Goal: Find specific page/section: Find specific page/section

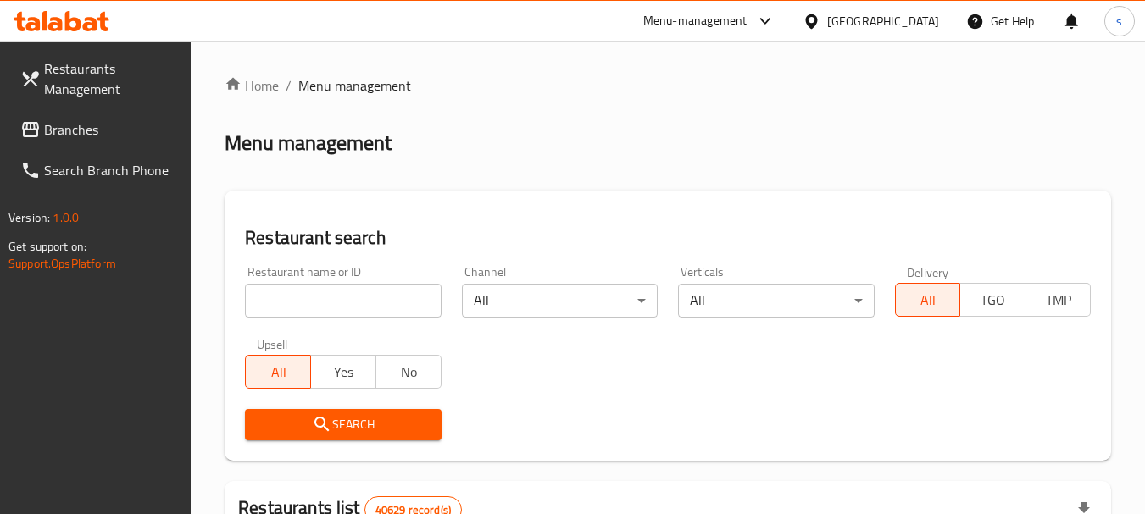
click at [761, 25] on icon at bounding box center [765, 21] width 20 height 20
click at [628, 153] on div "Restaurant-Management" at bounding box center [604, 147] width 133 height 19
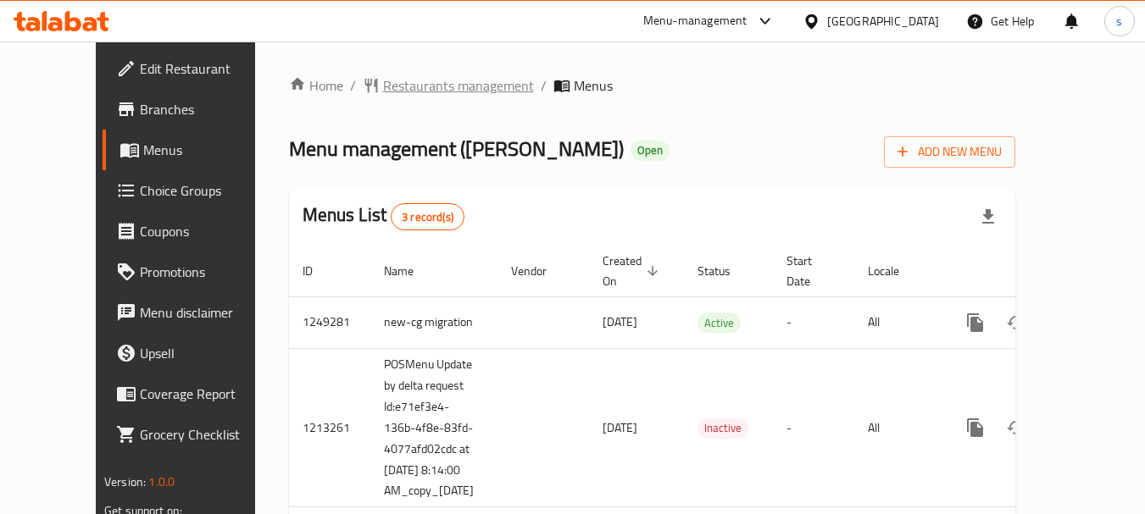
click at [415, 88] on span "Restaurants management" at bounding box center [458, 85] width 151 height 20
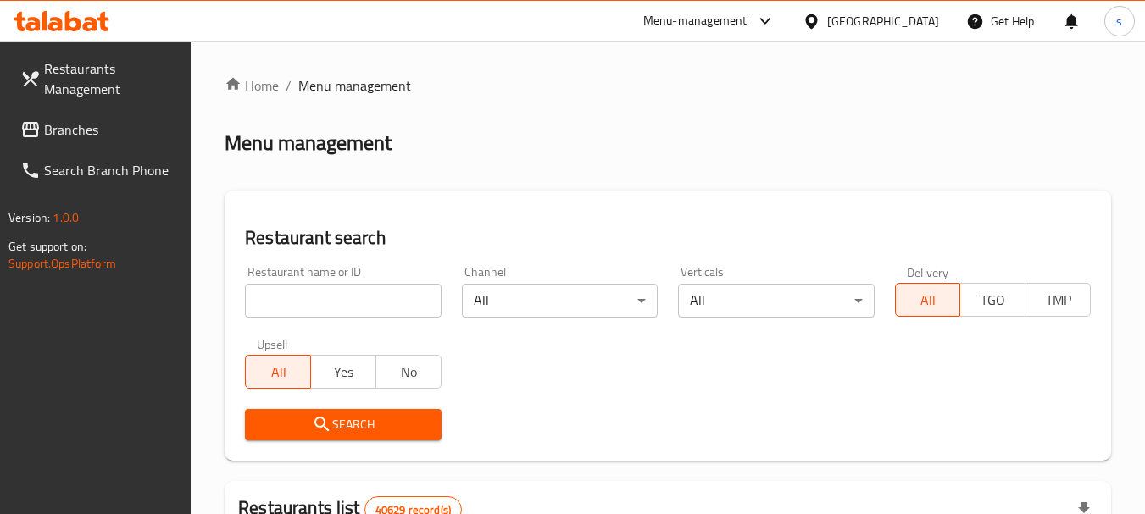
click at [259, 320] on div "Restaurant name or ID Restaurant name or ID" at bounding box center [343, 292] width 216 height 72
click at [264, 301] on input "search" at bounding box center [343, 301] width 196 height 34
paste input "706910"
type input "706910"
click at [300, 409] on button "Search" at bounding box center [343, 424] width 196 height 31
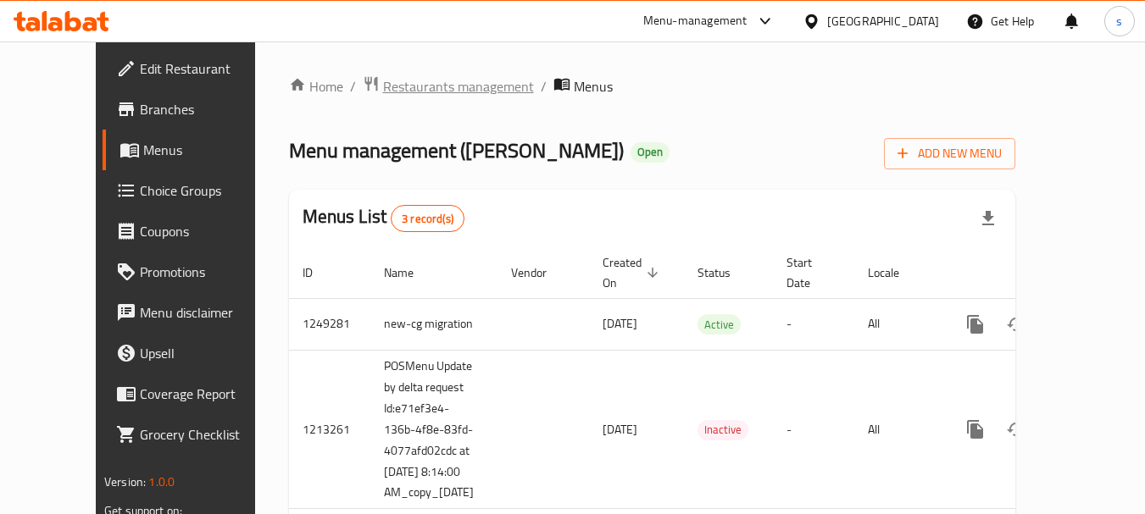
click at [414, 97] on span "Restaurants management" at bounding box center [458, 86] width 151 height 20
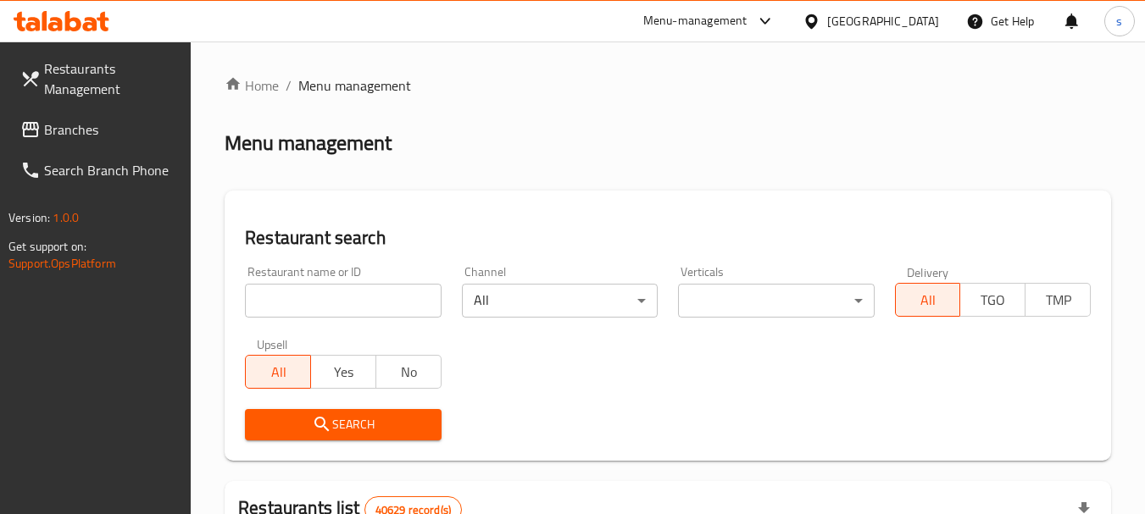
click at [336, 292] on input "search" at bounding box center [343, 301] width 196 height 34
paste input "664138"
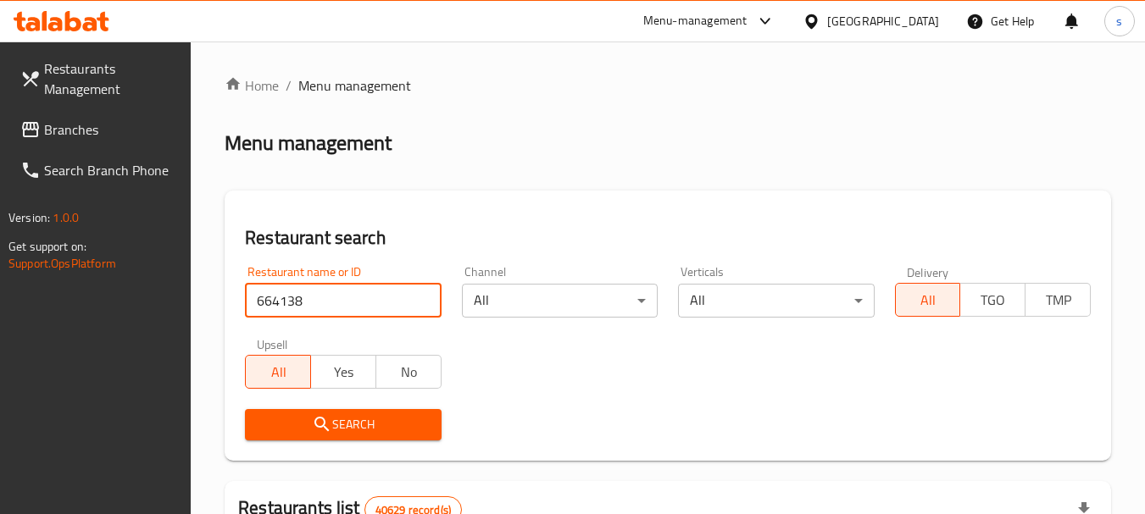
type input "664138"
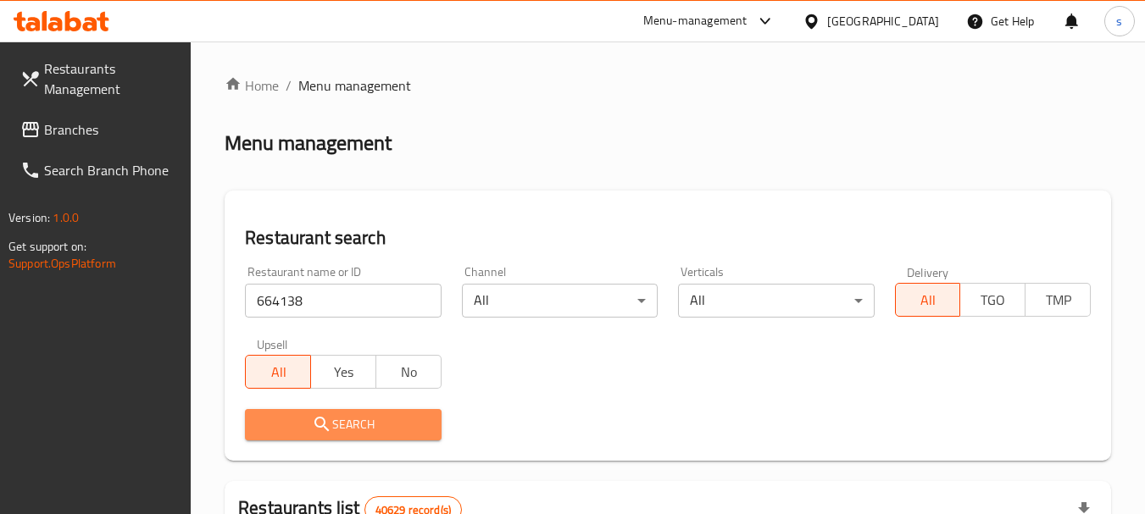
click at [358, 426] on span "Search" at bounding box center [342, 424] width 169 height 21
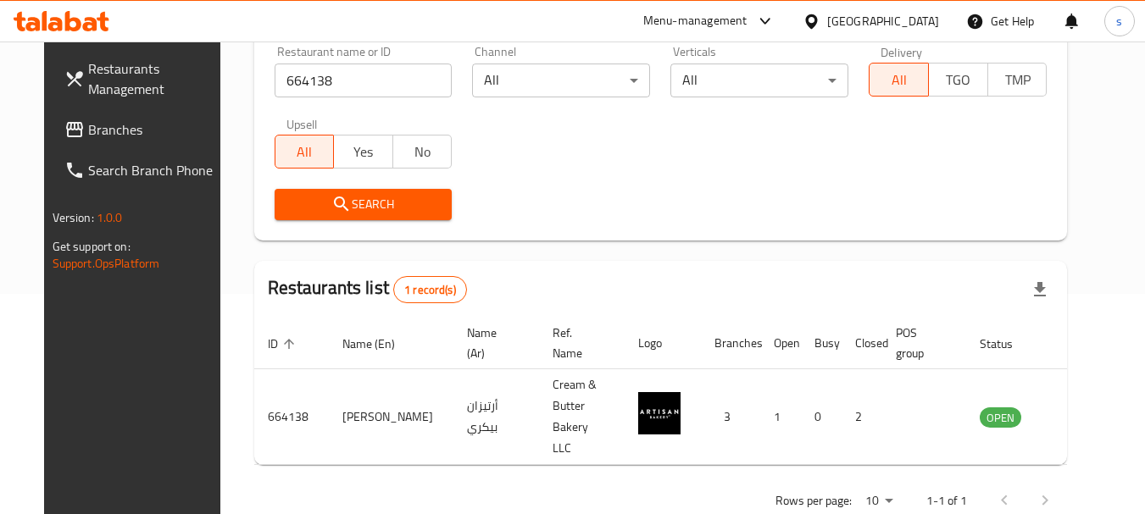
scroll to position [227, 0]
